Goal: Task Accomplishment & Management: Use online tool/utility

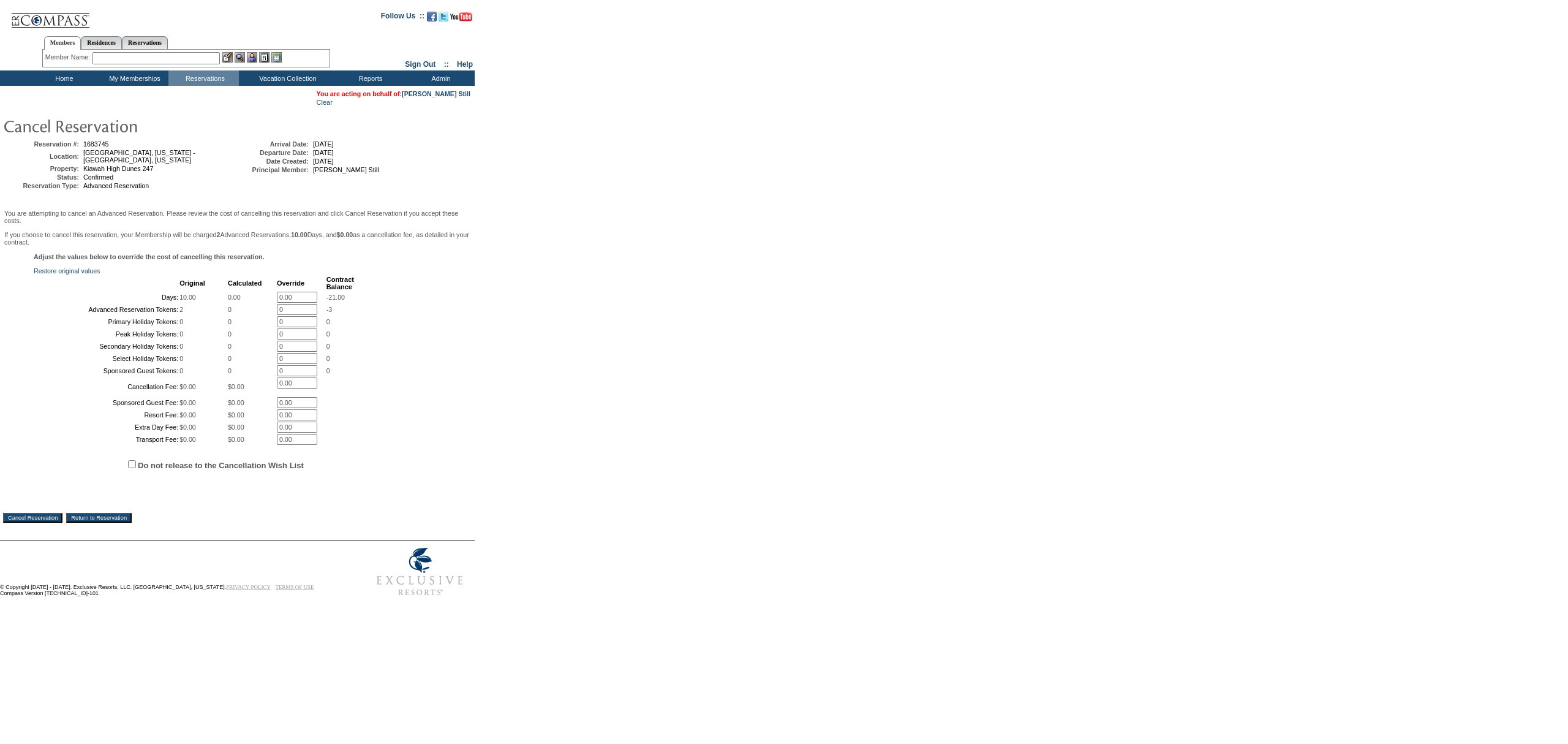
click at [5, 523] on input "Cancel Reservation" at bounding box center [33, 517] width 60 height 10
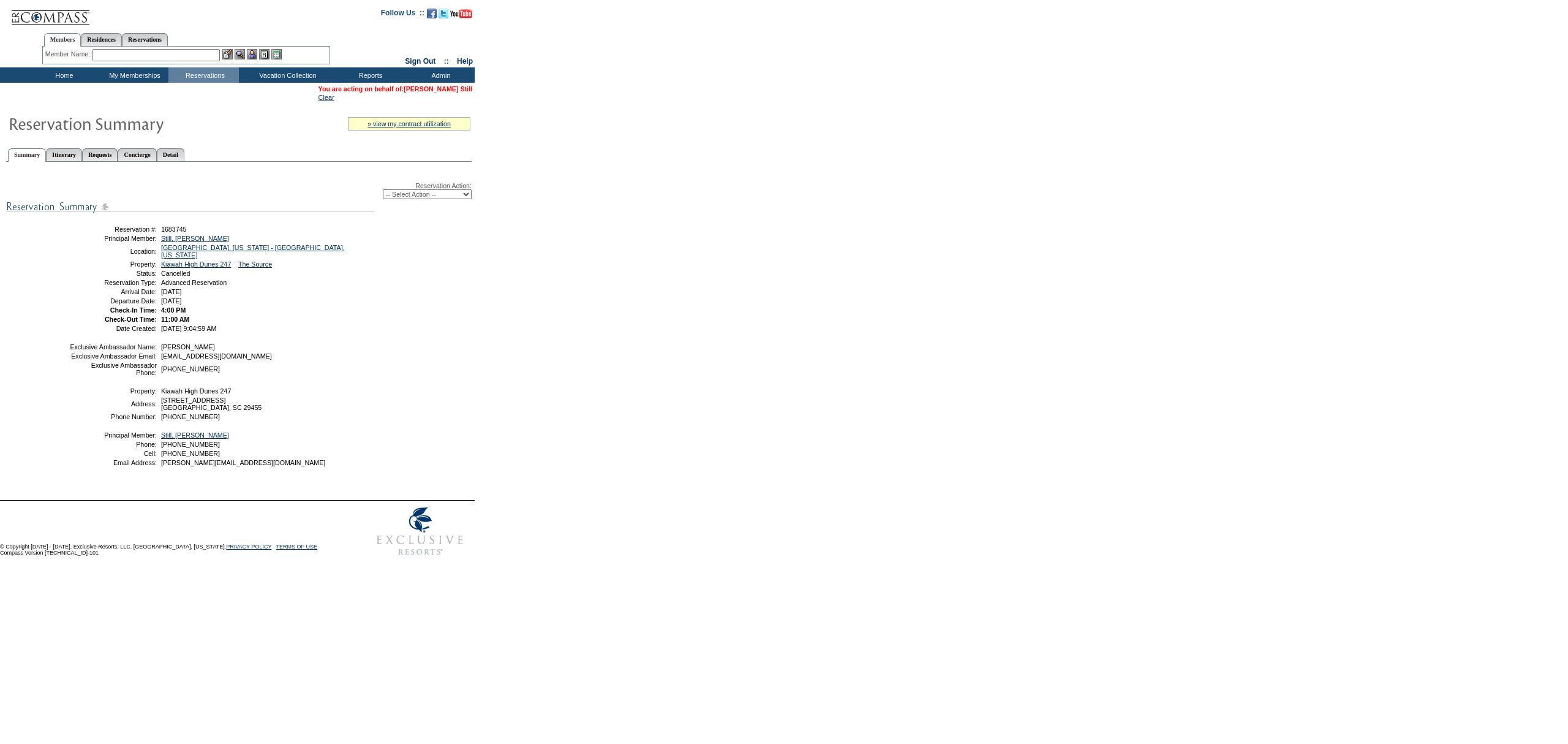
drag, startPoint x: 431, startPoint y: 88, endPoint x: 441, endPoint y: 84, distance: 10.8
click at [432, 88] on span "You are acting on behalf of: Debra Still" at bounding box center [396, 88] width 154 height 7
click at [441, 85] on link "[PERSON_NAME] Still" at bounding box center [437, 88] width 68 height 7
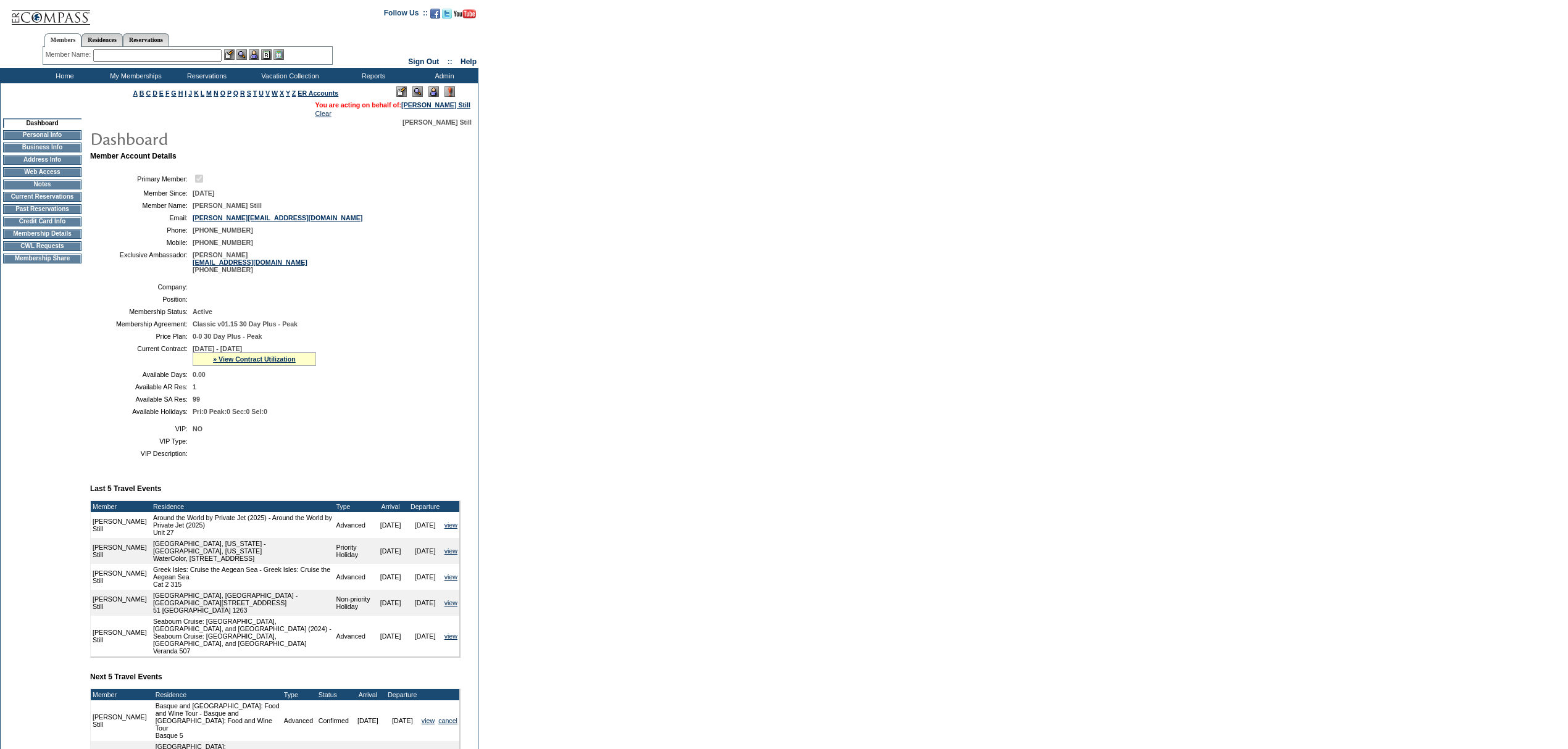
click at [242, 352] on span "6/1/2025 - 5/31/2026" at bounding box center [217, 348] width 50 height 7
click at [242, 363] on link "» View Contract Utilization" at bounding box center [254, 358] width 83 height 7
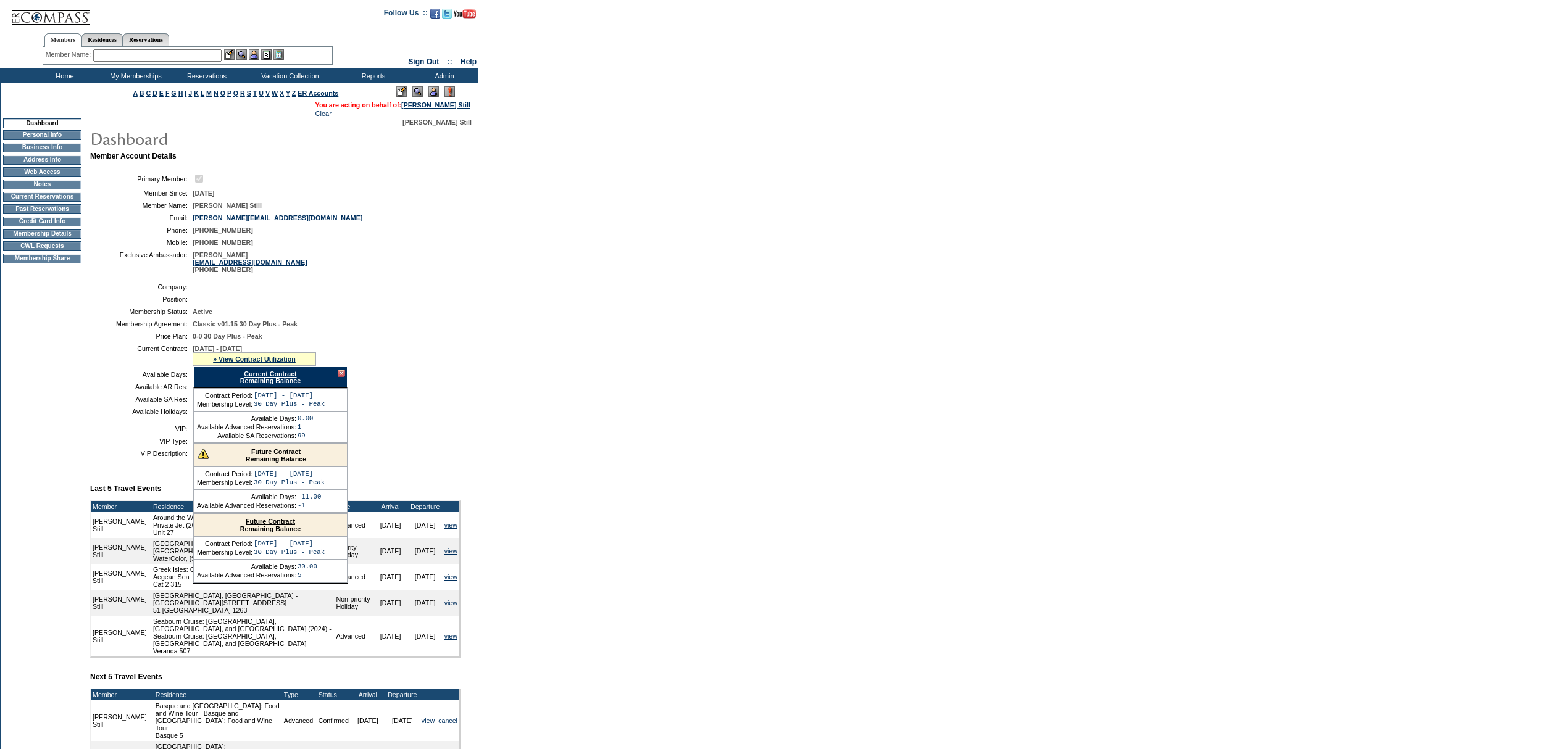
click at [268, 378] on link "Current Contract" at bounding box center [270, 374] width 52 height 7
click at [164, 30] on ul "Members Residences Reservations" at bounding box center [188, 30] width 290 height 6
click at [157, 36] on link "Reservations" at bounding box center [146, 39] width 46 height 13
click at [122, 50] on input "text" at bounding box center [117, 56] width 54 height 12
paste input "1683175"
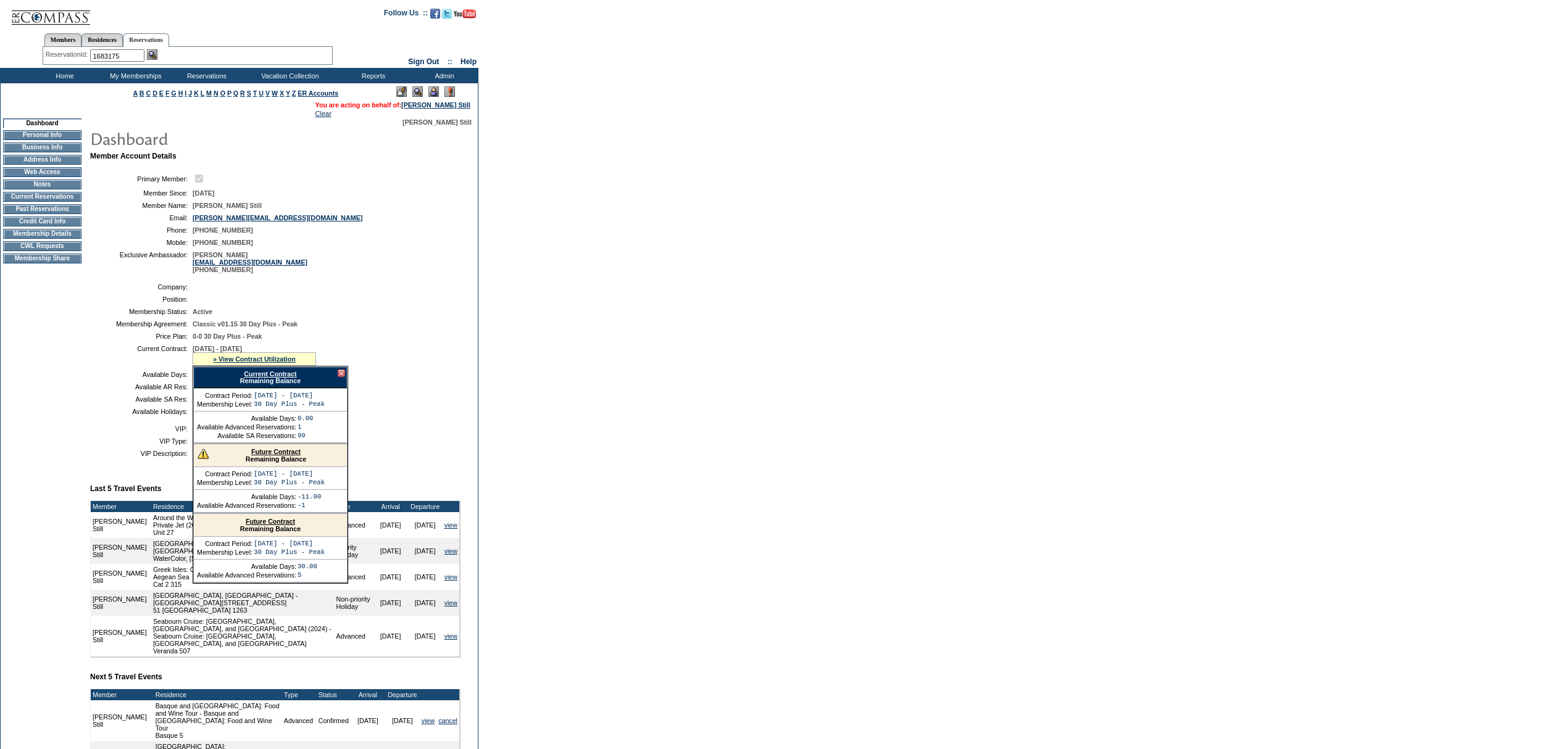
type input "1683175"
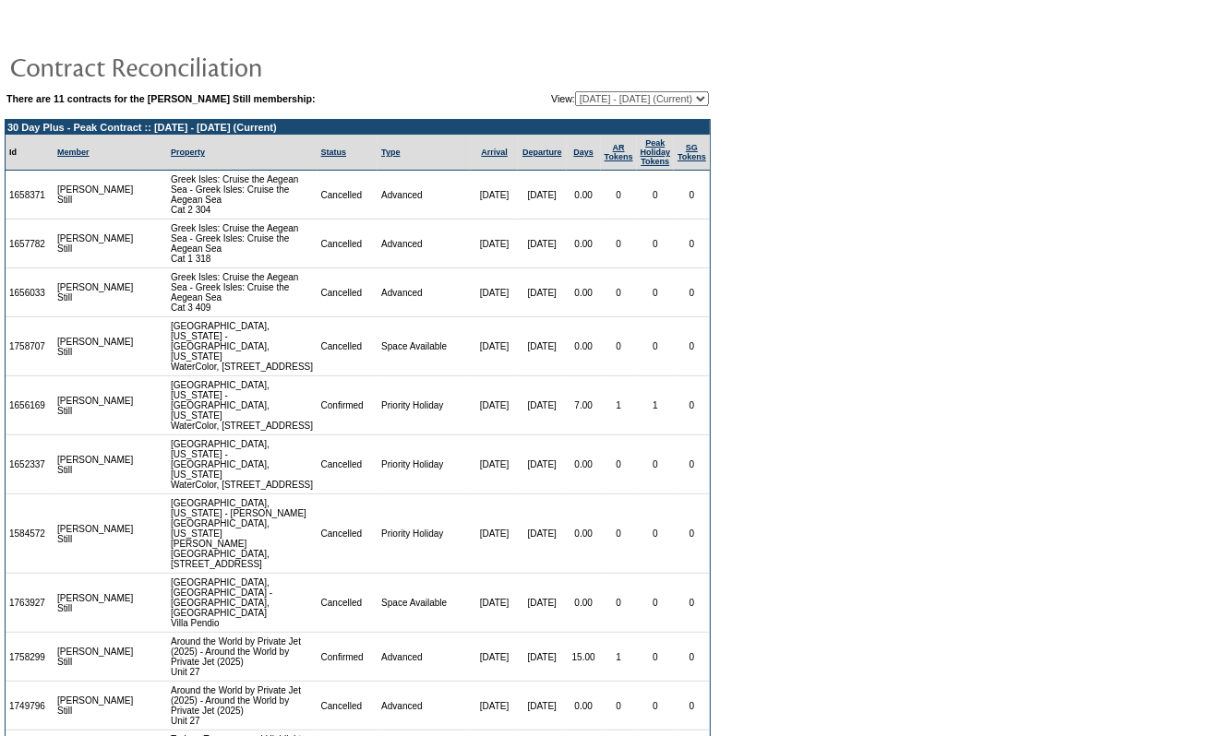
drag, startPoint x: 690, startPoint y: 119, endPoint x: 691, endPoint y: 108, distance: 11.1
click at [690, 120] on td "30 Day Plus - Peak Contract :: 6/1/25 - 5/31/26 (Current)" at bounding box center [358, 127] width 704 height 15
click at [692, 94] on select "11/29/17 - 05/31/19 06/01/19 - 05/31/20 06/01/20 - 05/31/21 06/01/21 - 05/31/22…" at bounding box center [642, 98] width 134 height 15
select select "137495"
click at [575, 91] on select "11/29/17 - 05/31/19 06/01/19 - 05/31/20 06/01/20 - 05/31/21 06/01/21 - 05/31/22…" at bounding box center [642, 98] width 134 height 15
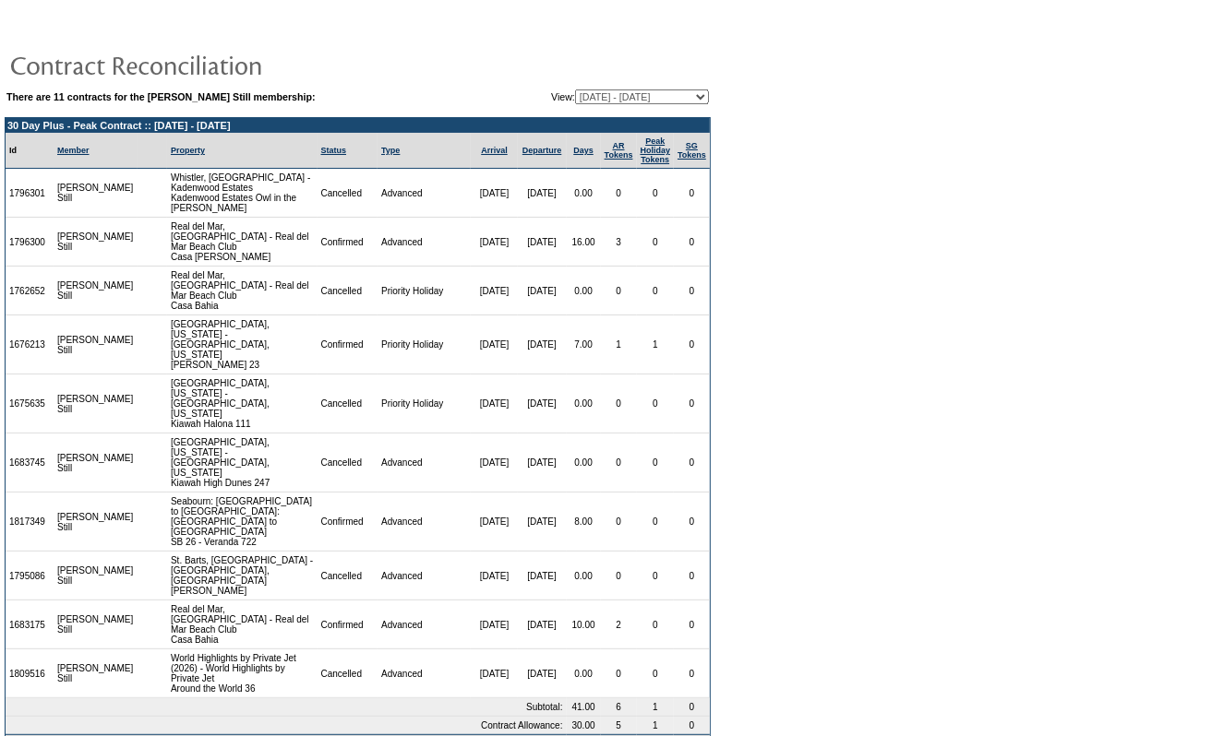
scroll to position [52, 0]
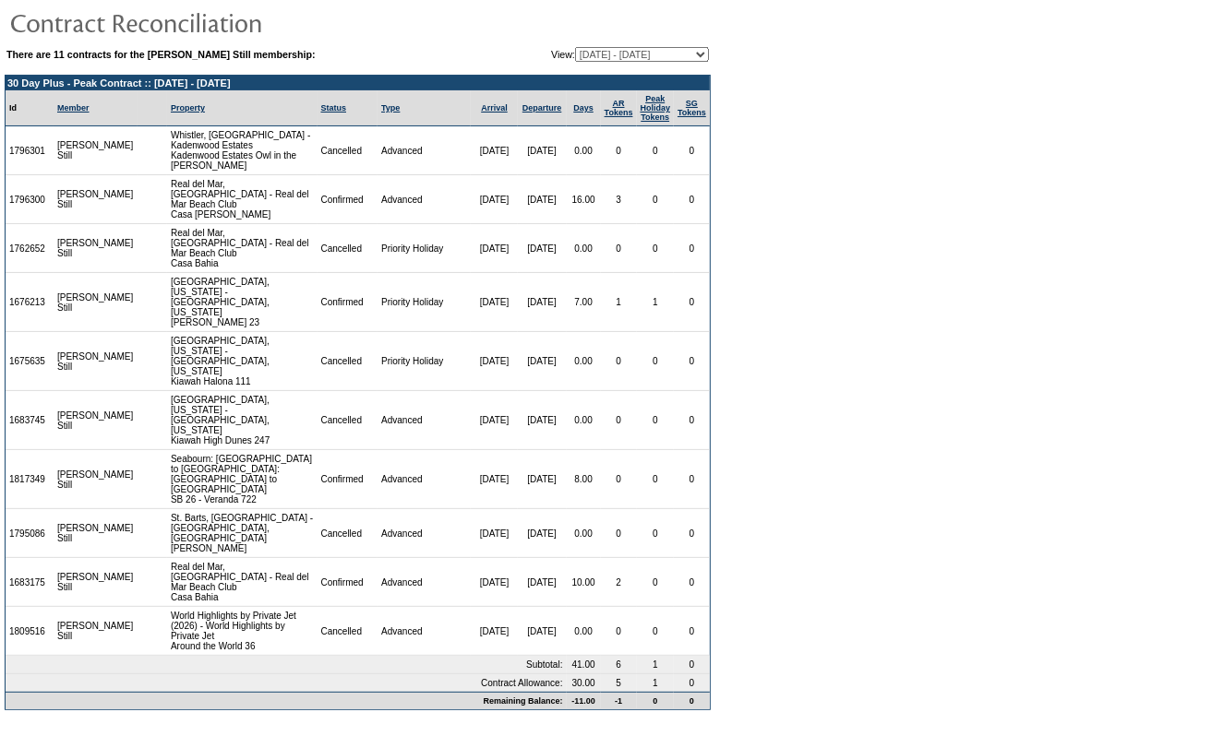
click at [15, 567] on td "1683175" at bounding box center [30, 582] width 48 height 49
copy td "1683175"
